Goal: Task Accomplishment & Management: Complete application form

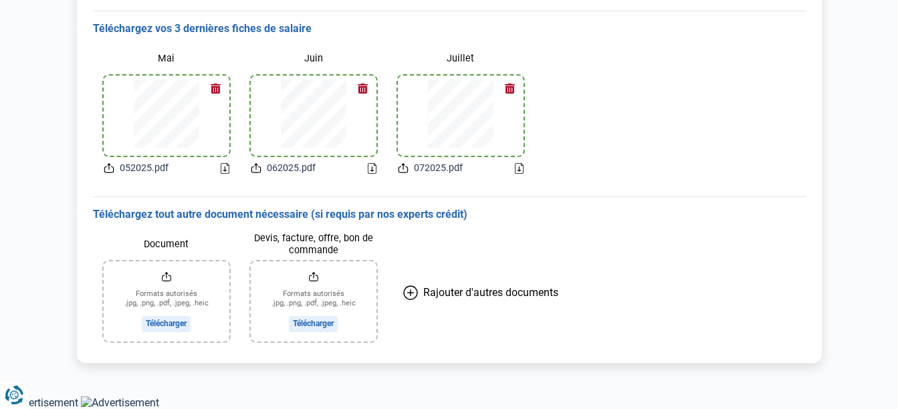
scroll to position [310, 0]
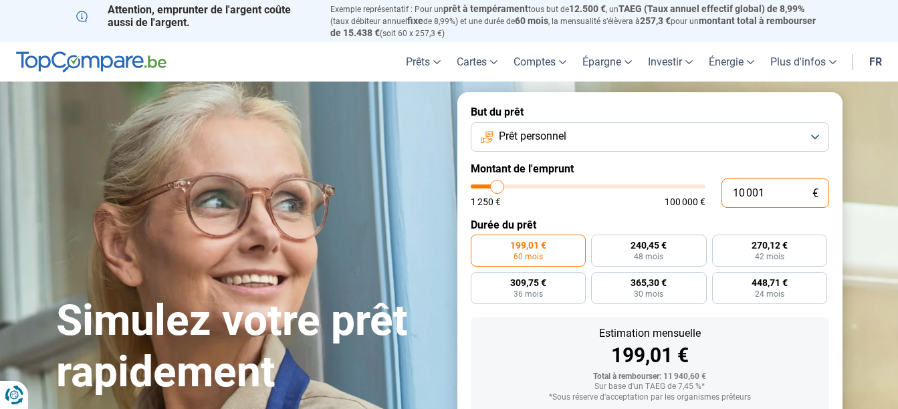
click at [737, 191] on input "10 001" at bounding box center [775, 192] width 108 height 29
type input "1"
type input "1250"
type input "12"
type input "1250"
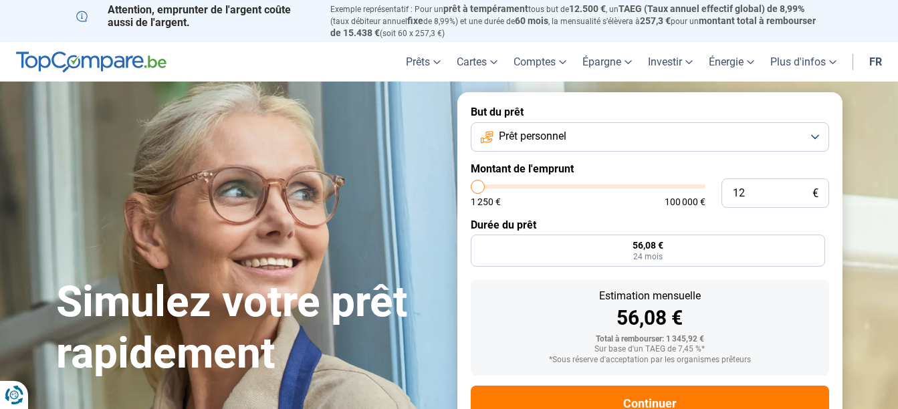
type input "1 250"
type input "1250"
radio input "true"
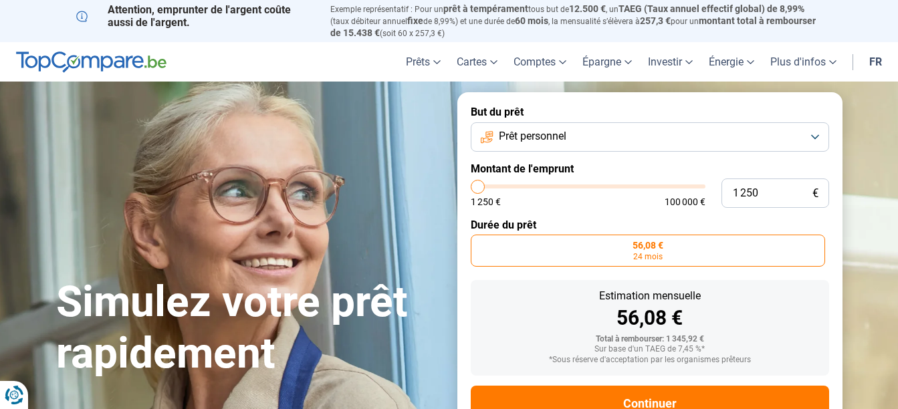
scroll to position [44, 0]
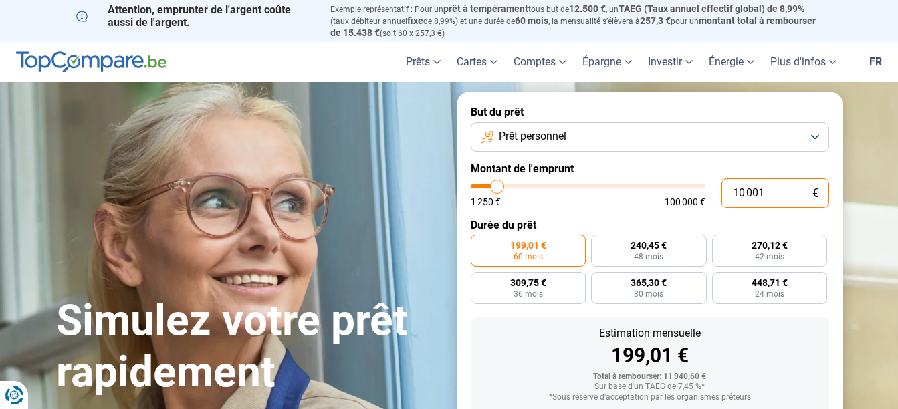
drag, startPoint x: 0, startPoint y: 0, endPoint x: 772, endPoint y: 189, distance: 794.9
click at [772, 189] on input "10 001" at bounding box center [775, 192] width 108 height 29
drag, startPoint x: 772, startPoint y: 189, endPoint x: 562, endPoint y: 200, distance: 210.8
click at [562, 200] on div "10 001 € 1 250 € 100 000 €" at bounding box center [650, 192] width 358 height 29
type input "2"
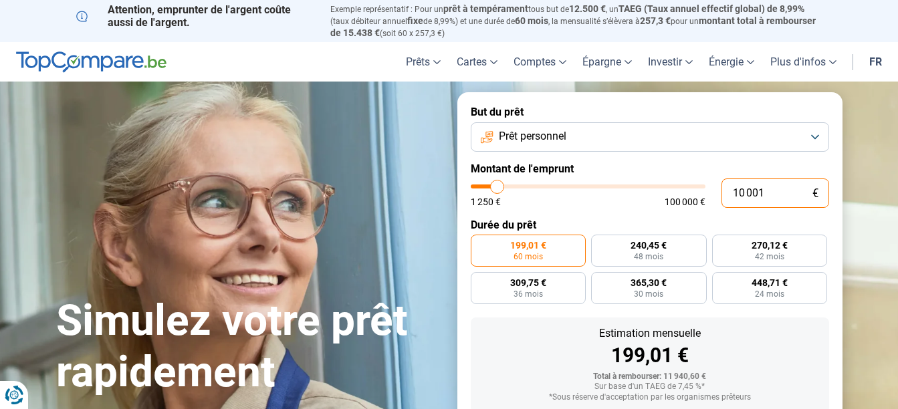
type input "1250"
type input "20"
type input "1250"
type input "200"
type input "1250"
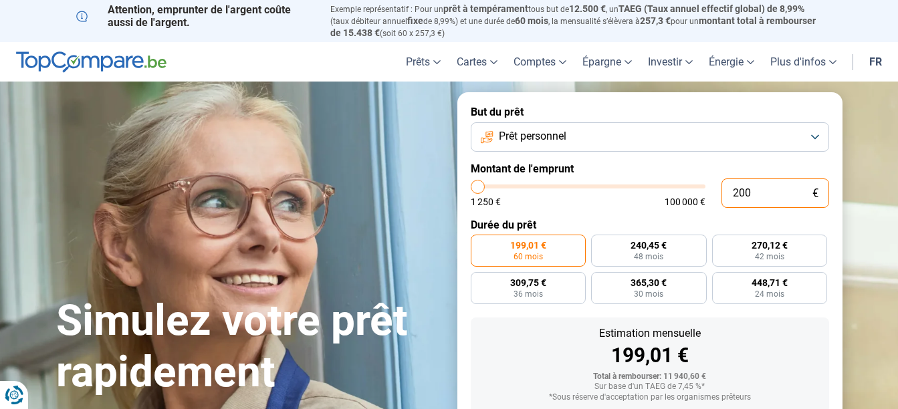
type input "2 000"
type input "2000"
type input "20 000"
type input "20000"
radio input "false"
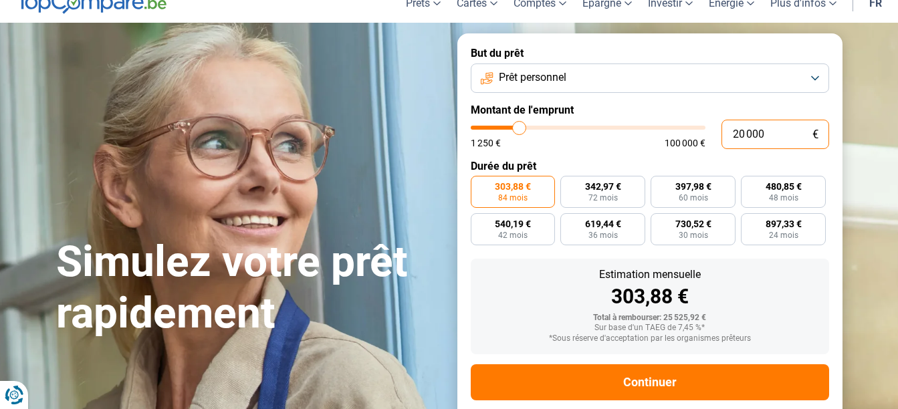
scroll to position [82, 0]
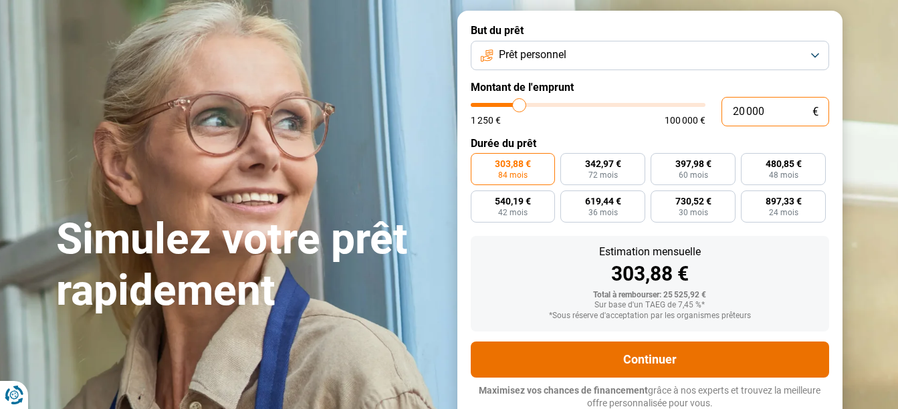
type input "20 000"
click at [651, 361] on button "Continuer" at bounding box center [650, 360] width 358 height 36
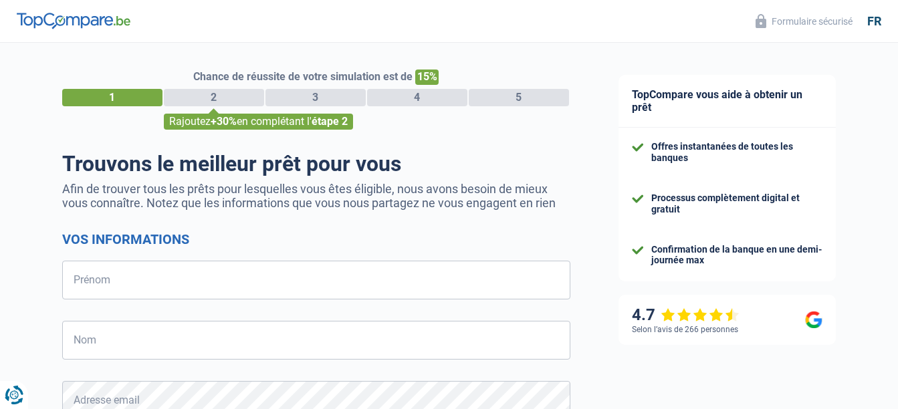
select select "32"
